Goal: Find specific page/section: Find specific page/section

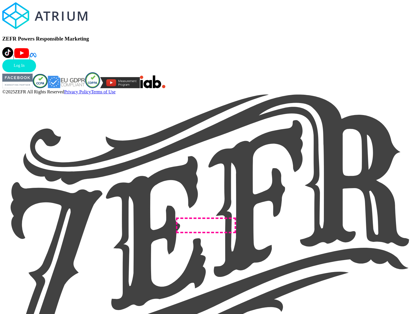
click at [36, 72] on link "Log In" at bounding box center [19, 65] width 34 height 13
